Goal: Information Seeking & Learning: Learn about a topic

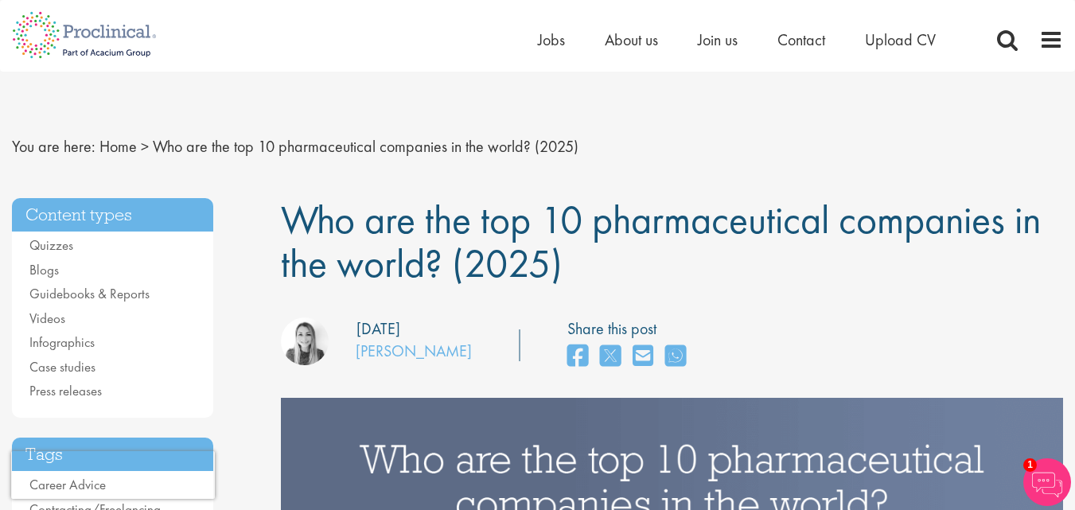
drag, startPoint x: 549, startPoint y: 270, endPoint x: 286, endPoint y: 217, distance: 267.9
click at [286, 217] on span "Who are the top 10 pharmaceutical companies in the world? (2025)" at bounding box center [661, 241] width 760 height 95
click at [507, 269] on span "Who are the top 10 pharmaceutical companies in the world? (2025)" at bounding box center [661, 241] width 760 height 95
drag, startPoint x: 545, startPoint y: 263, endPoint x: 271, endPoint y: 222, distance: 276.8
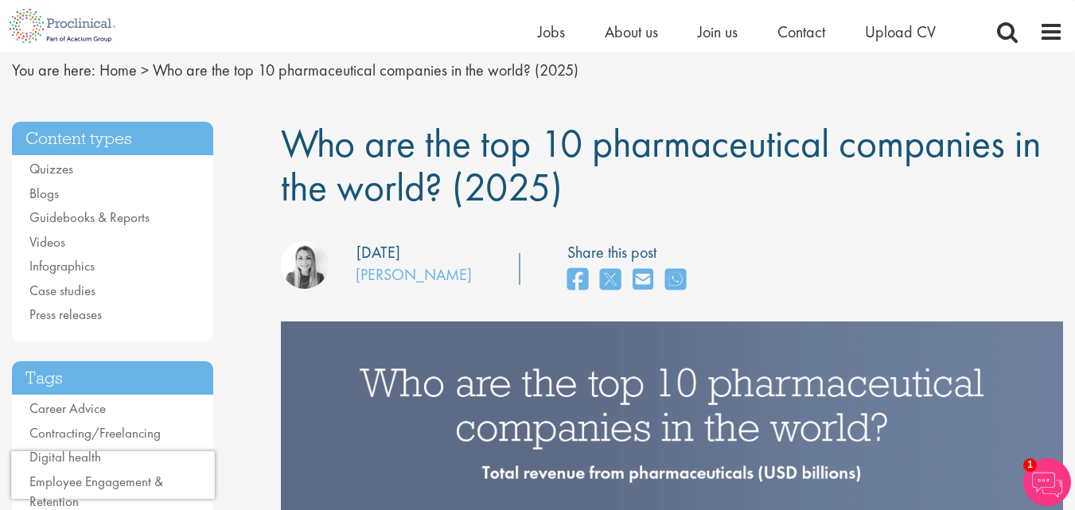
scroll to position [159, 0]
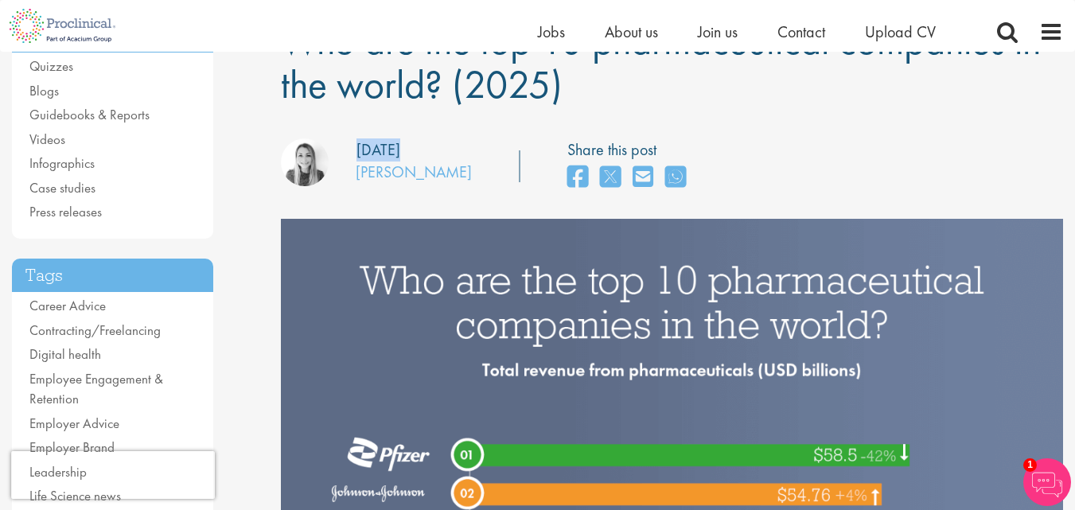
drag, startPoint x: 349, startPoint y: 140, endPoint x: 497, endPoint y: 144, distance: 148.0
click at [497, 144] on div "our consultant managing the role Author: [PERSON_NAME] Posting date: [DATE] Sha…" at bounding box center [672, 166] width 806 height 56
click at [519, 144] on div "Share this post" at bounding box center [606, 166] width 174 height 56
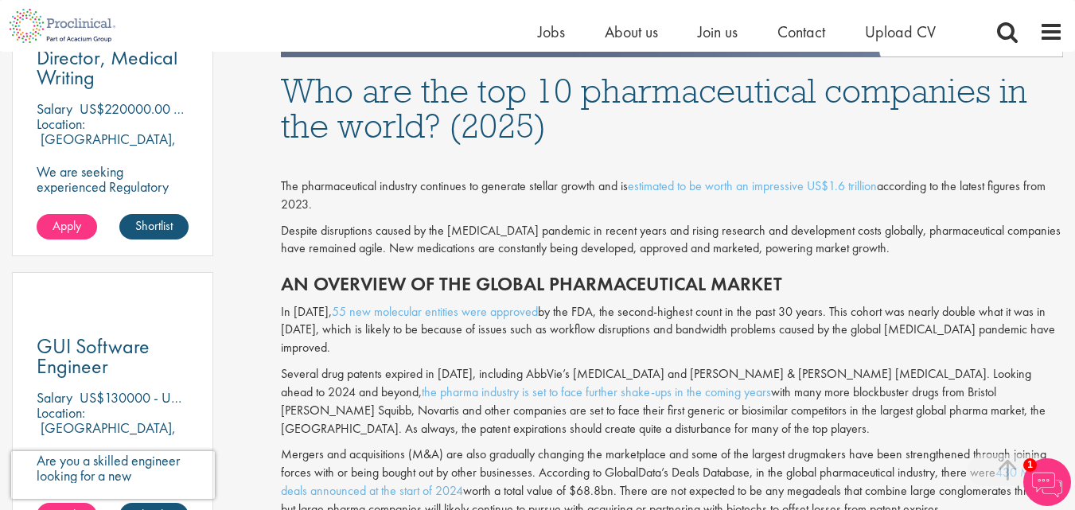
scroll to position [981, 0]
